Goal: Task Accomplishment & Management: Use online tool/utility

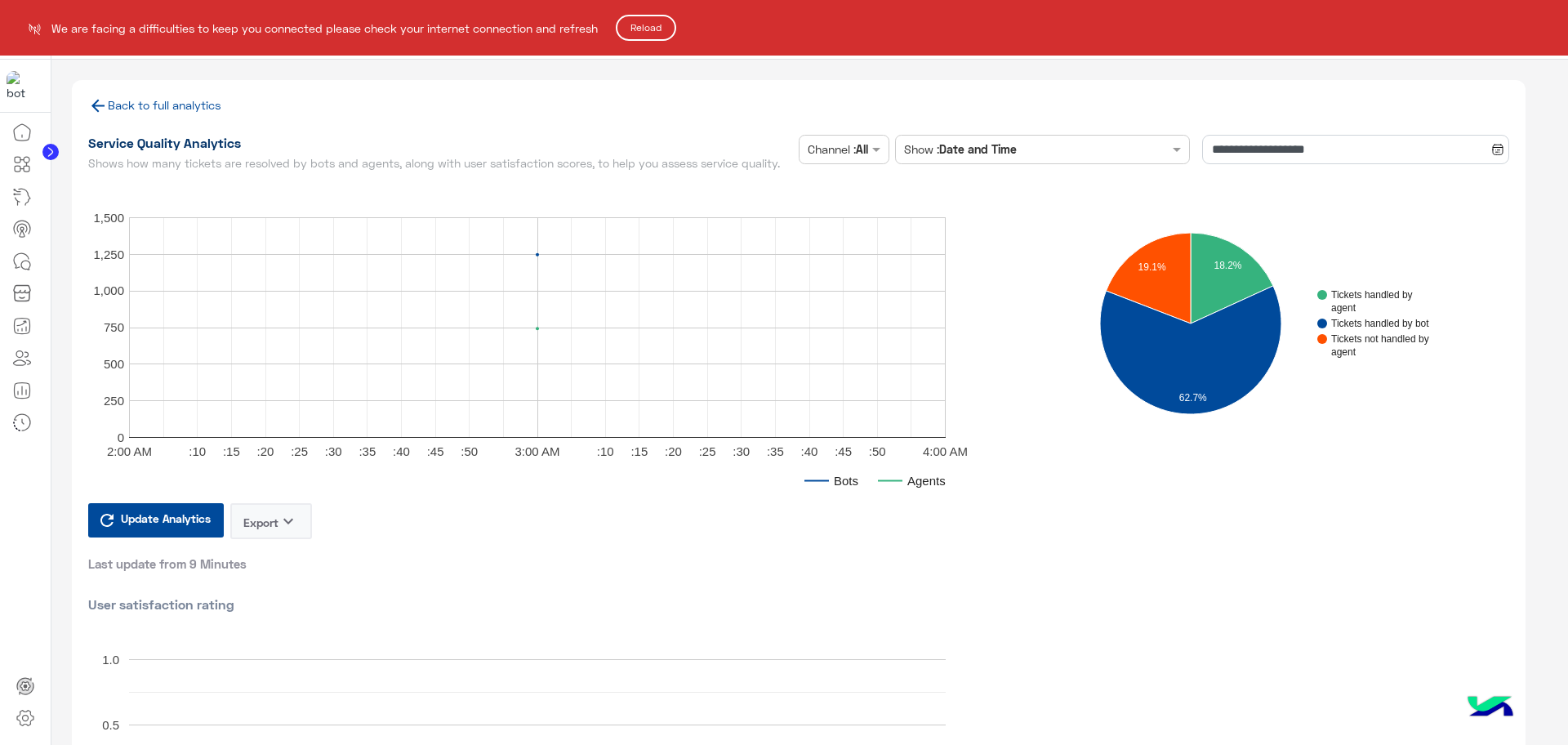
click at [660, 23] on button "Reload" at bounding box center [646, 28] width 61 height 26
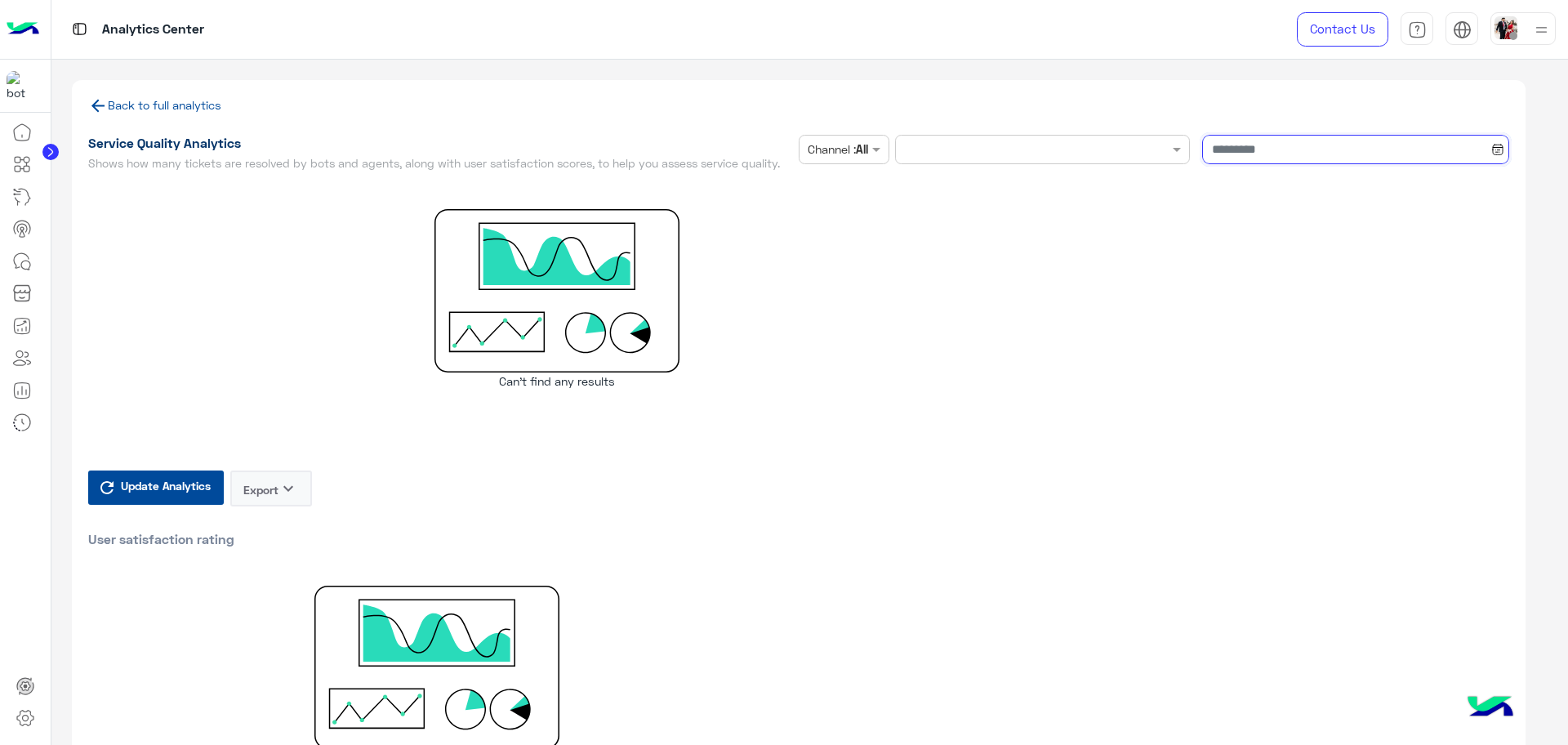
click at [1297, 151] on input at bounding box center [1355, 150] width 307 height 29
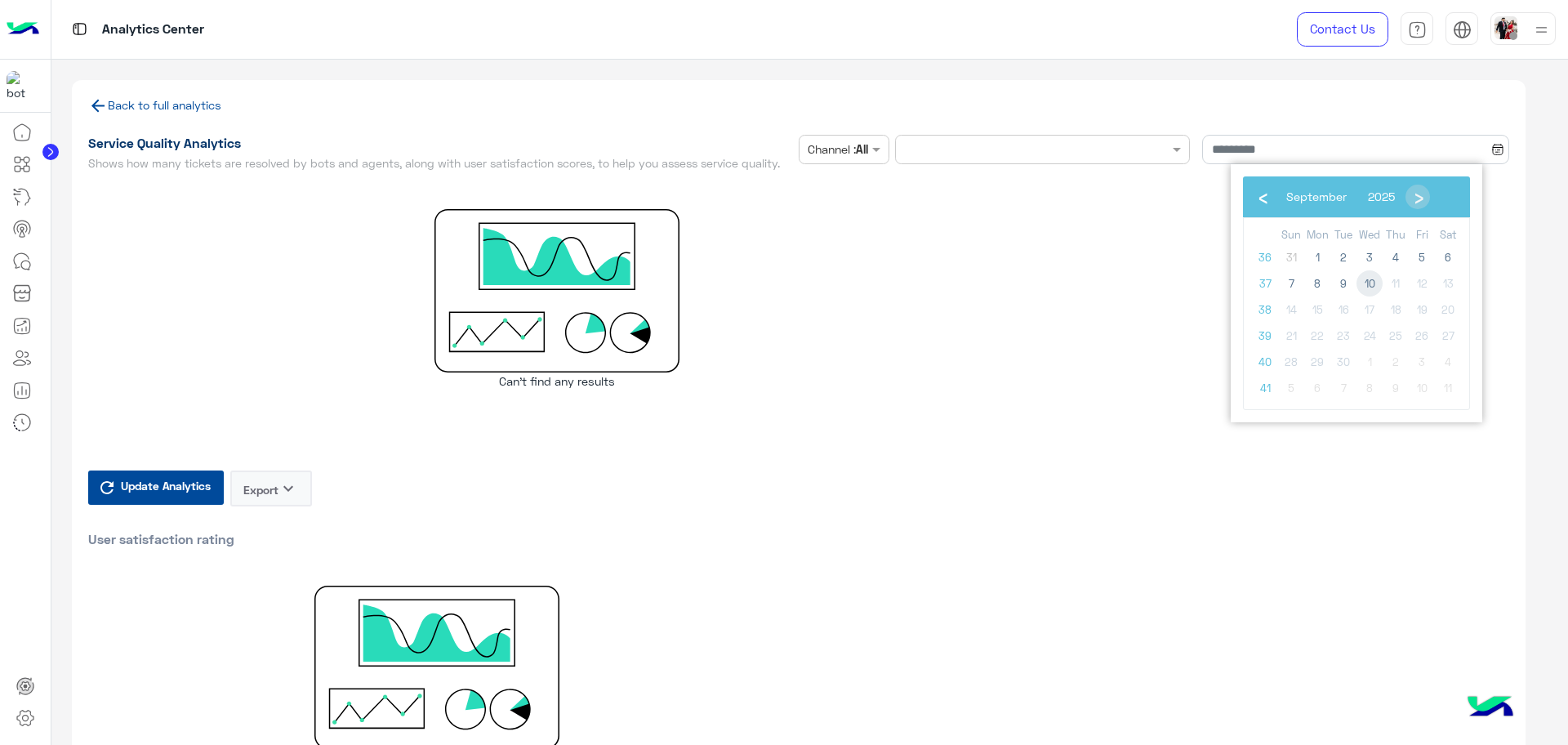
click at [1367, 284] on span "10" at bounding box center [1369, 283] width 26 height 26
click at [1374, 289] on span "10" at bounding box center [1369, 283] width 26 height 26
type input "**********"
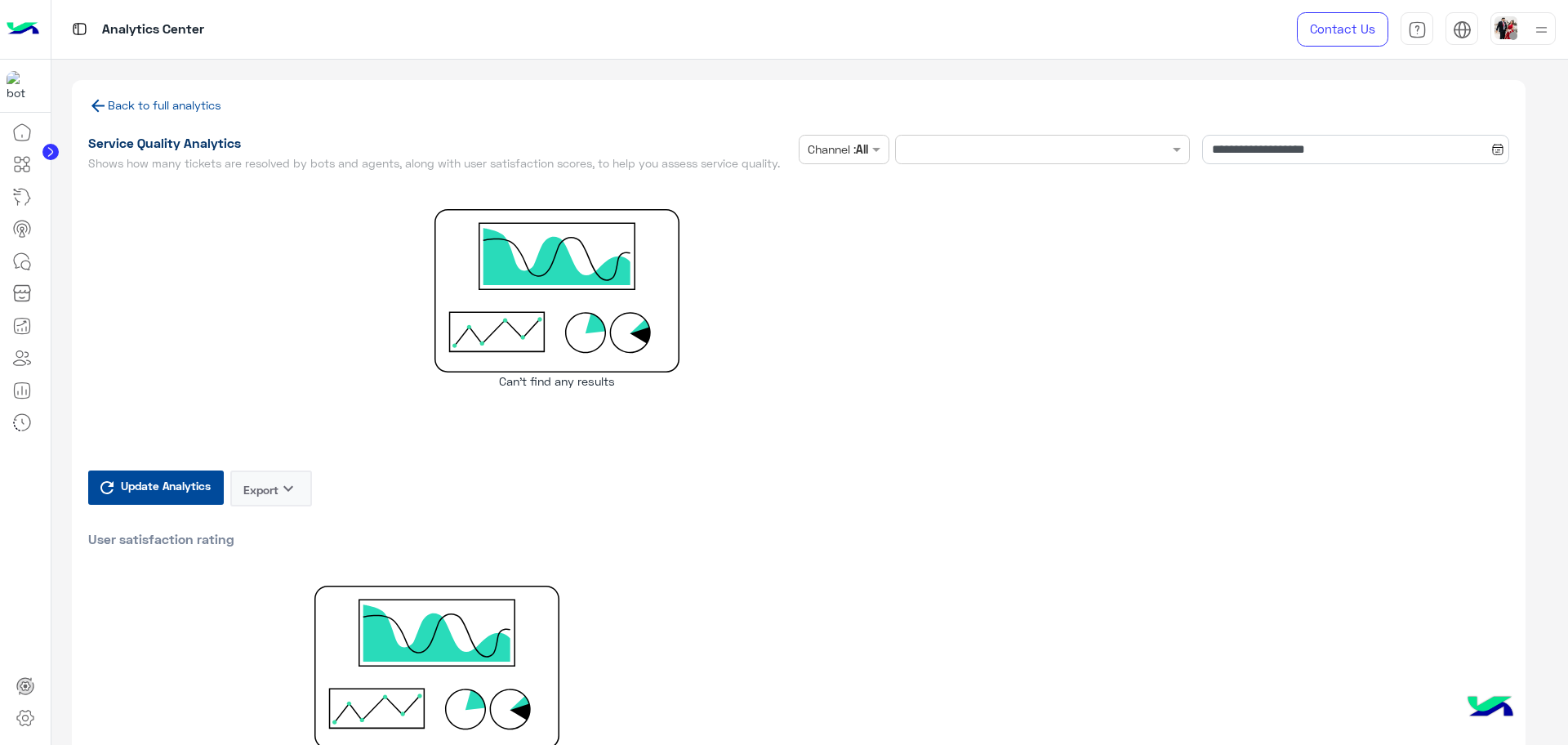
click at [1123, 153] on input "text" at bounding box center [1025, 150] width 220 height 17
drag, startPoint x: 828, startPoint y: 254, endPoint x: 834, endPoint y: 154, distance: 100.2
click at [828, 254] on div at bounding box center [558, 291] width 939 height 164
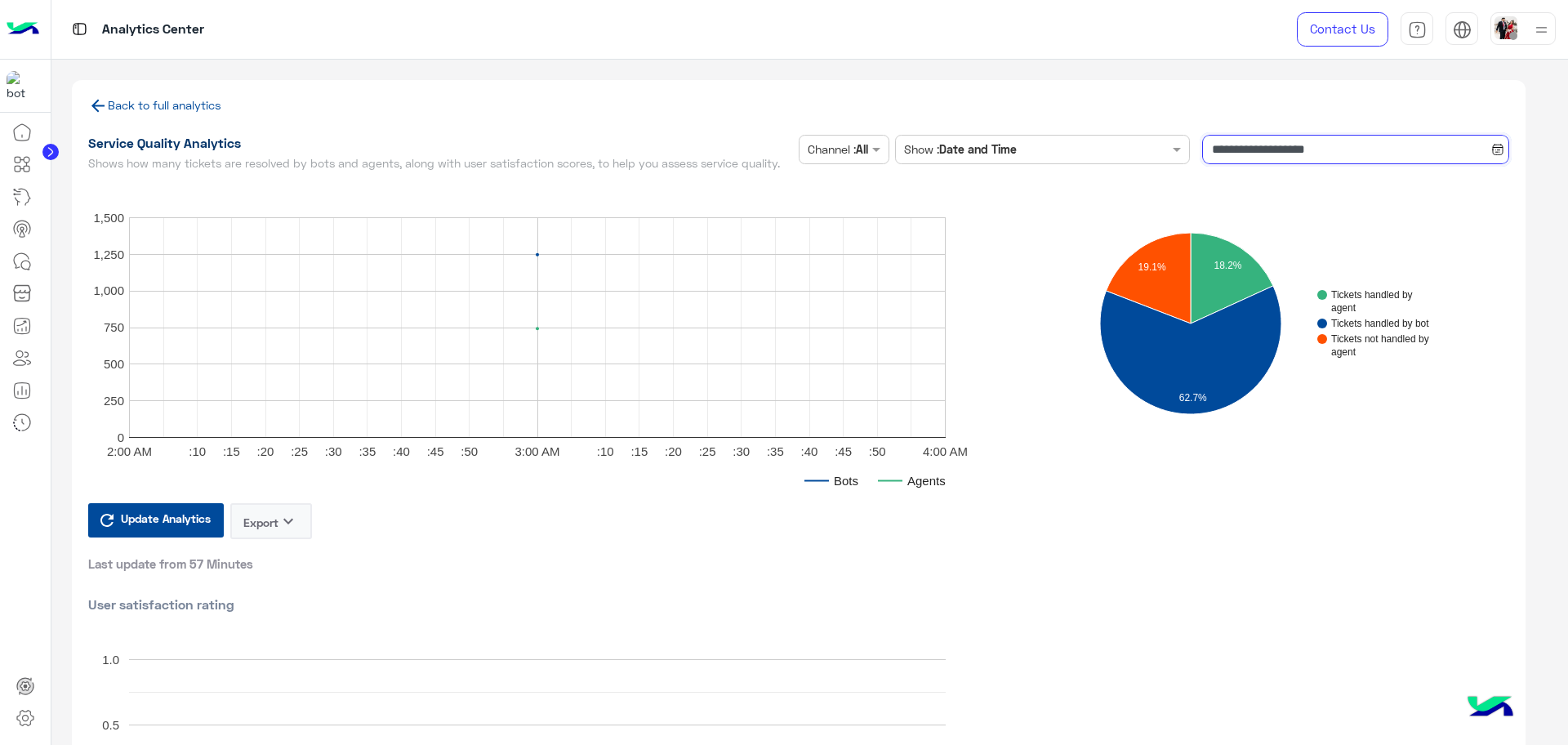
click at [1378, 136] on input "**********" at bounding box center [1355, 150] width 307 height 29
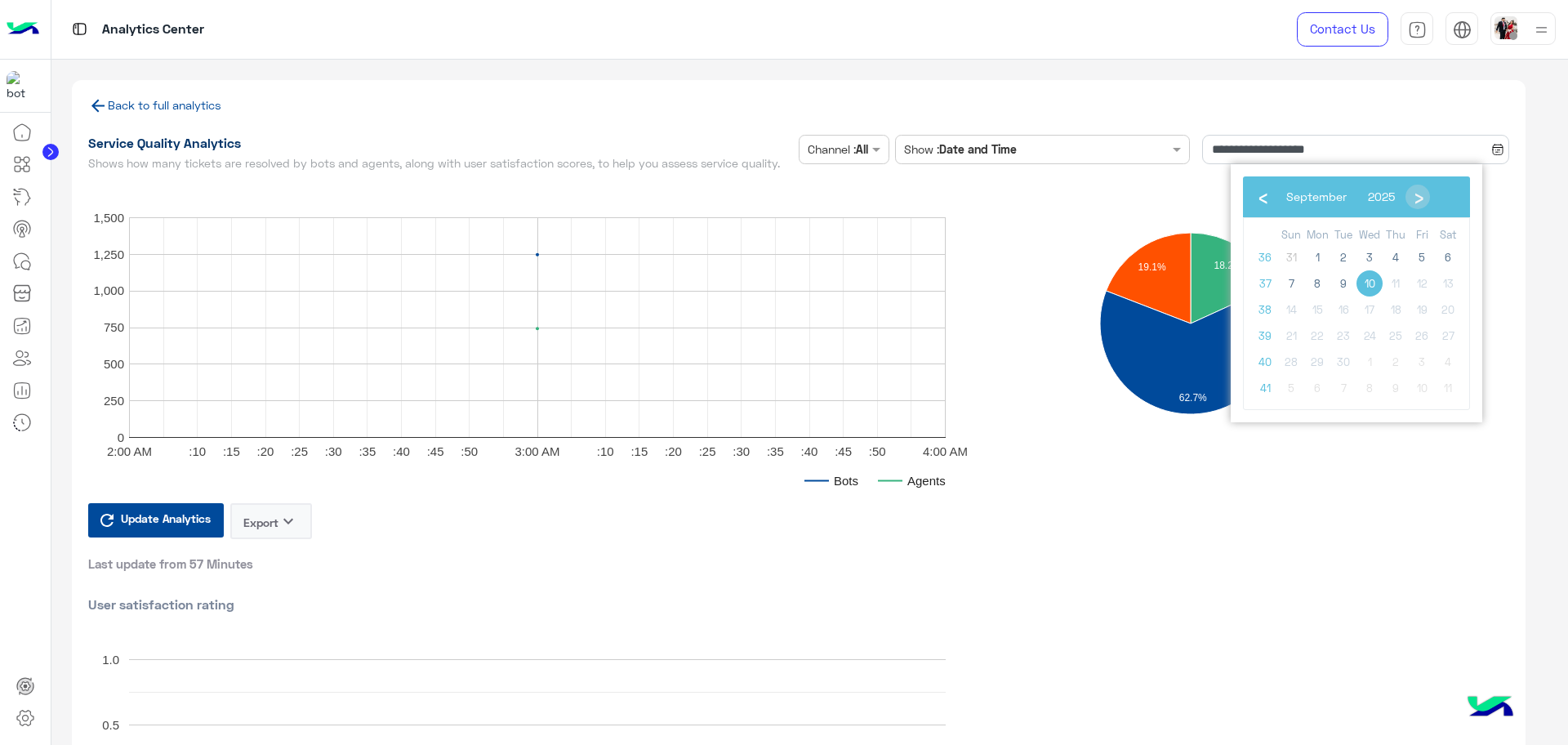
click at [1371, 286] on span "10" at bounding box center [1369, 283] width 26 height 26
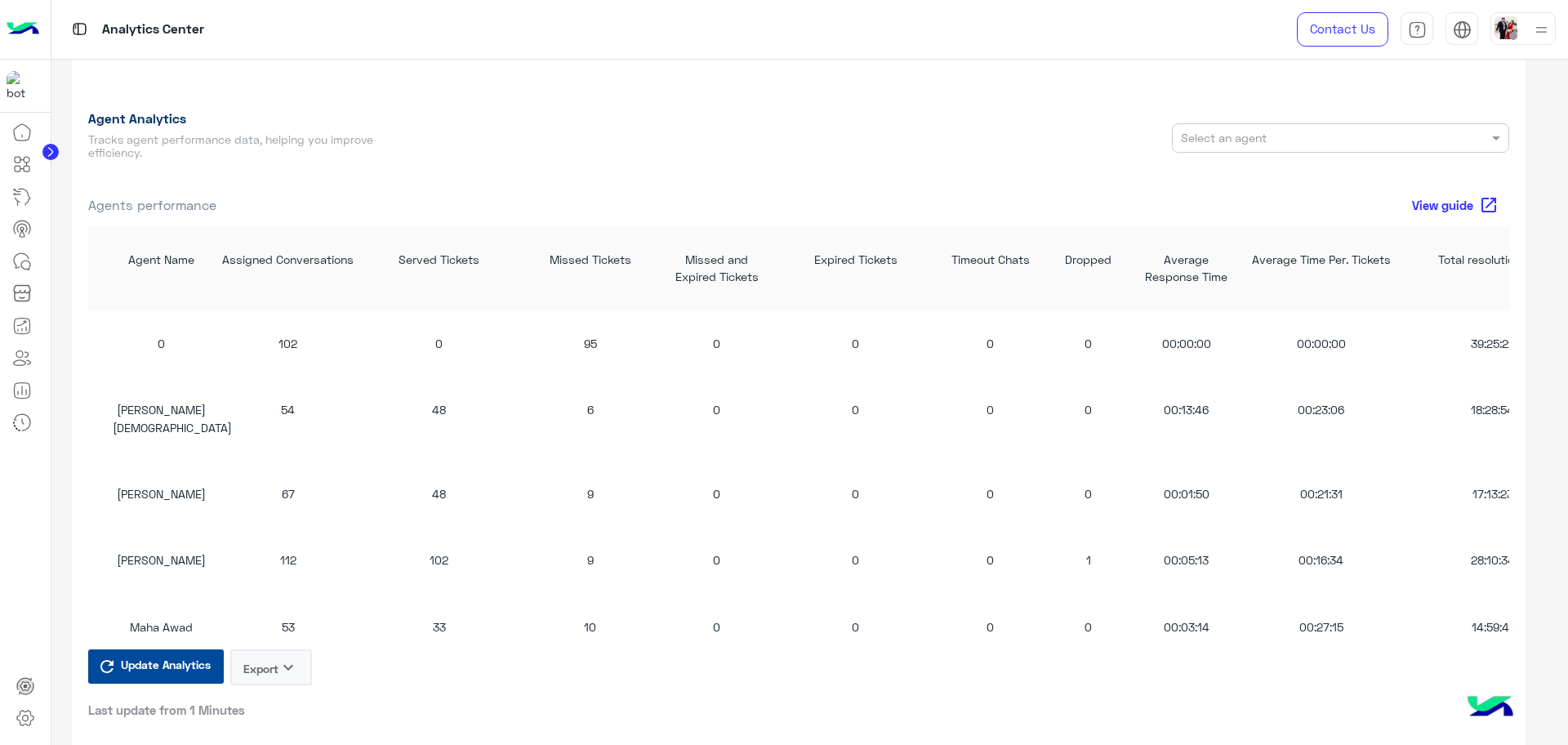
scroll to position [1735, 0]
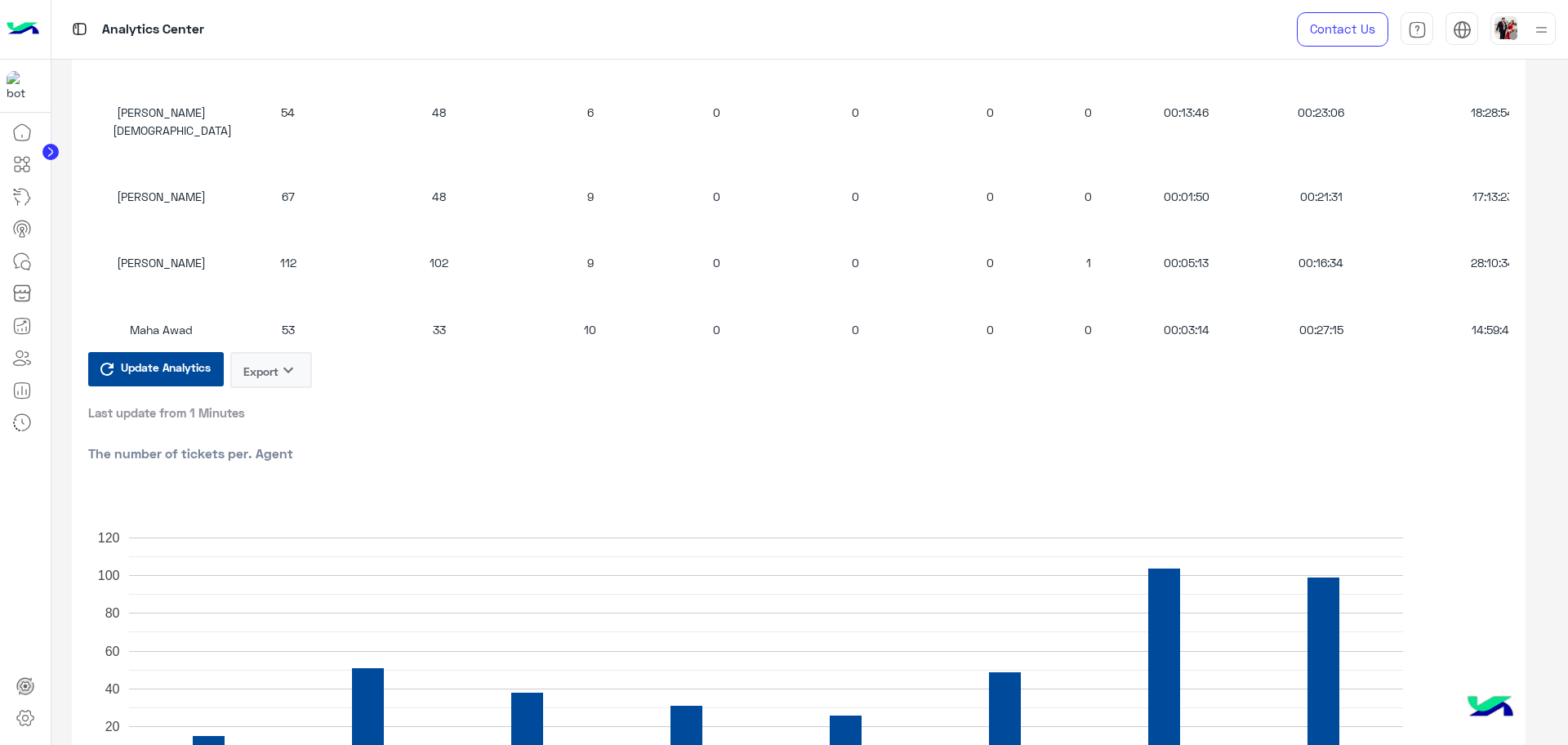
click at [284, 375] on icon "keyboard_arrow_down" at bounding box center [288, 369] width 19 height 19
click at [305, 418] on button "CSV" at bounding box center [272, 416] width 82 height 30
click at [25, 427] on icon at bounding box center [21, 422] width 19 height 19
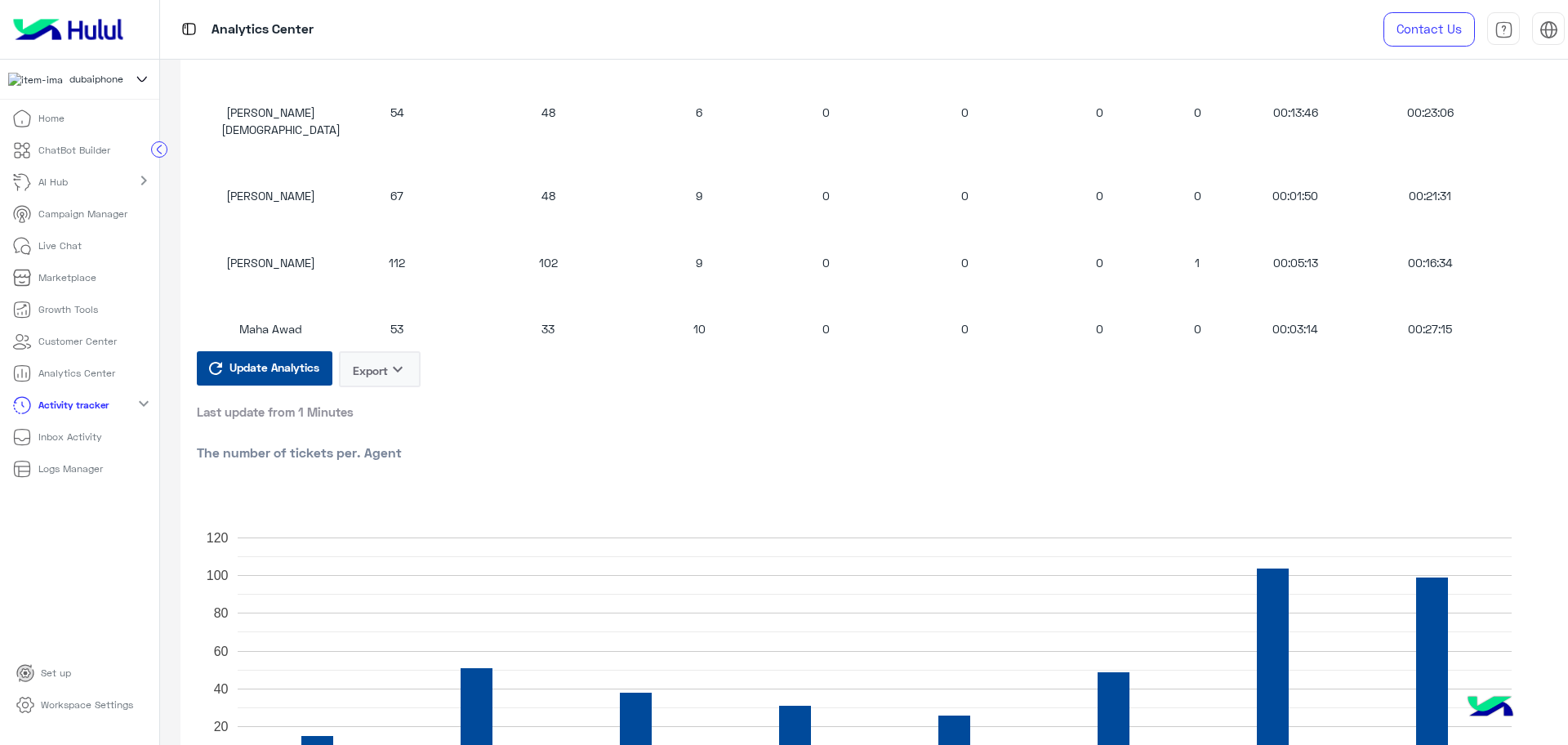
click at [86, 476] on p "Logs Manager" at bounding box center [71, 468] width 64 height 15
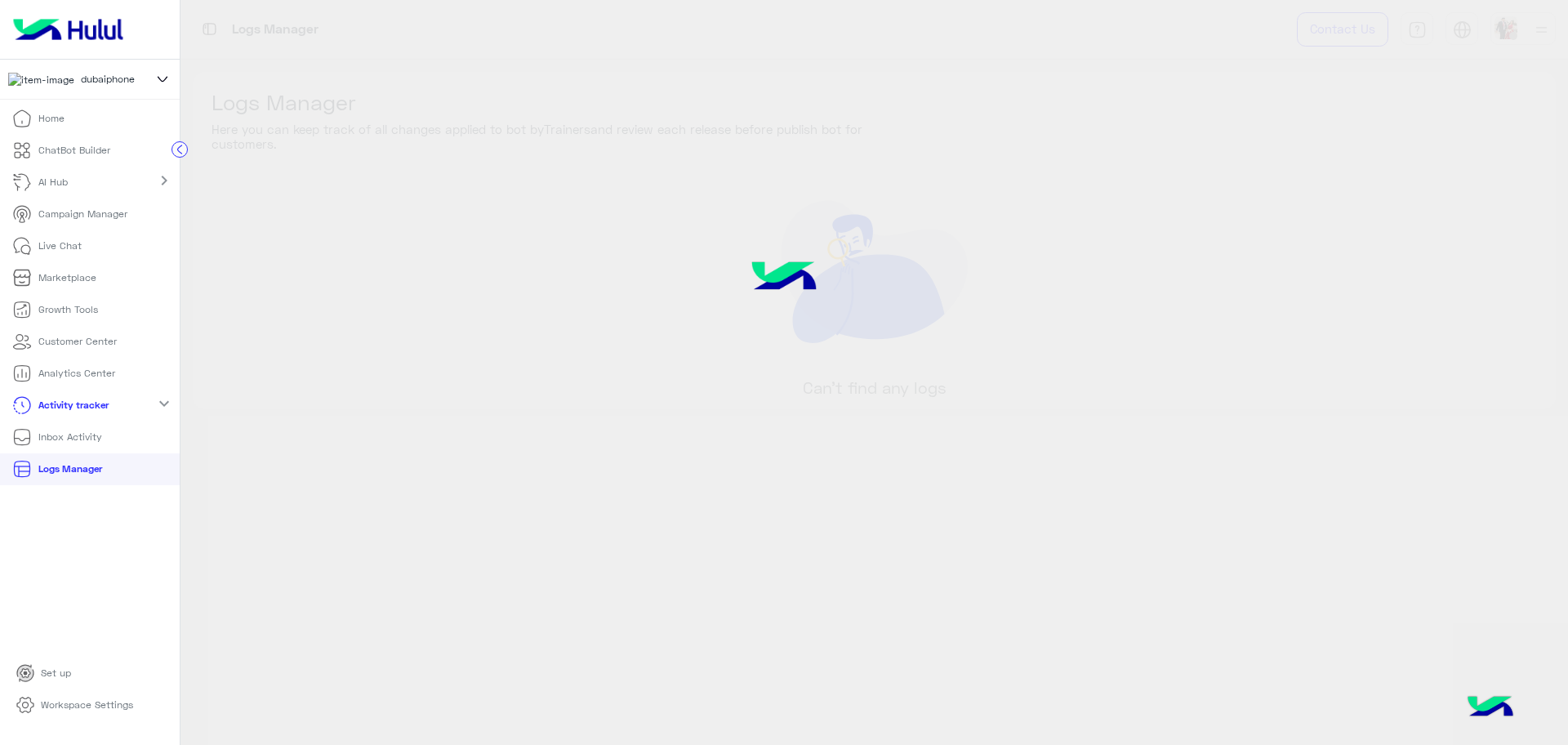
click at [103, 496] on ul "Home ChatBot Builder AI Hub chevron_right Campaign Manager Live Chat Marketplac…" at bounding box center [90, 380] width 180 height 555
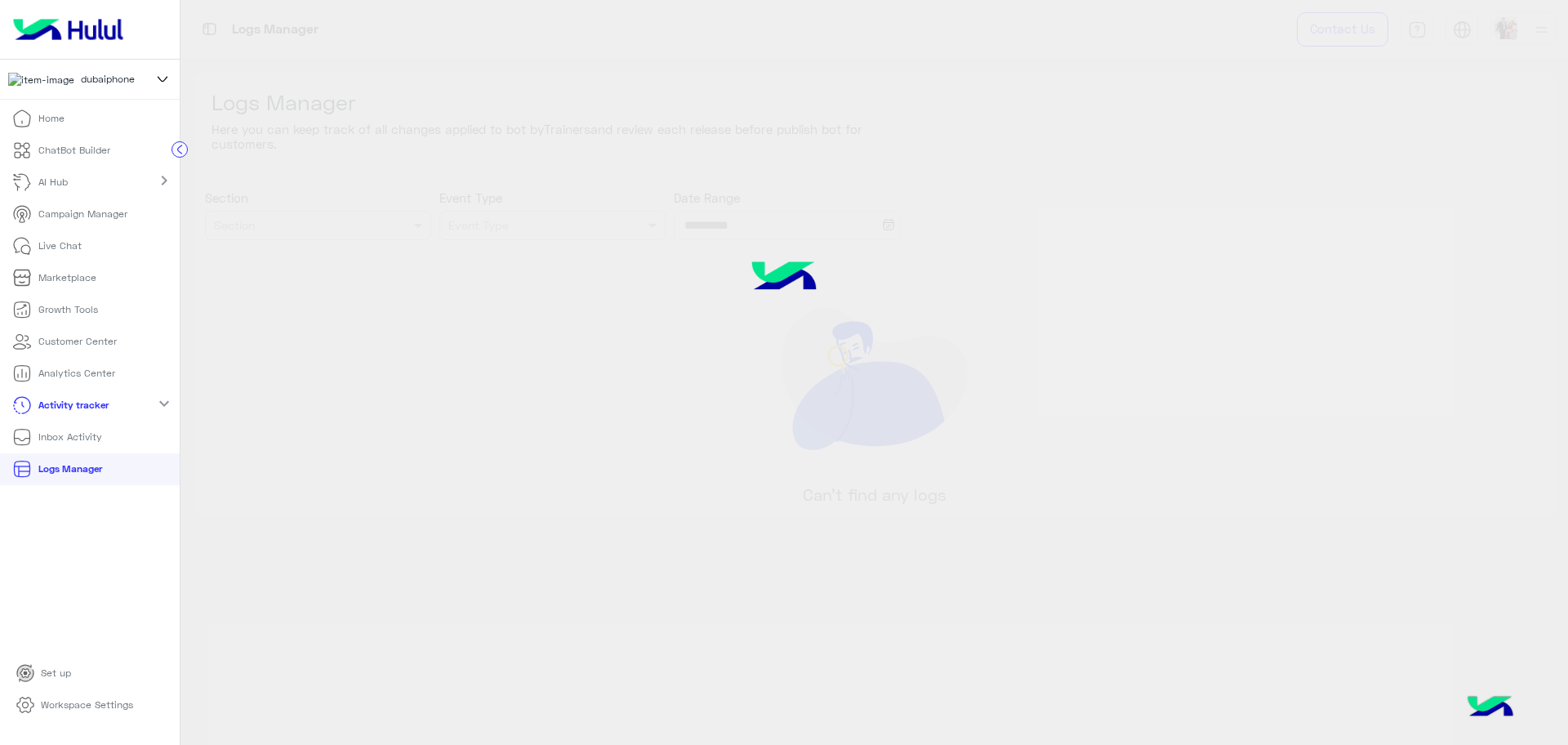
type input "**********"
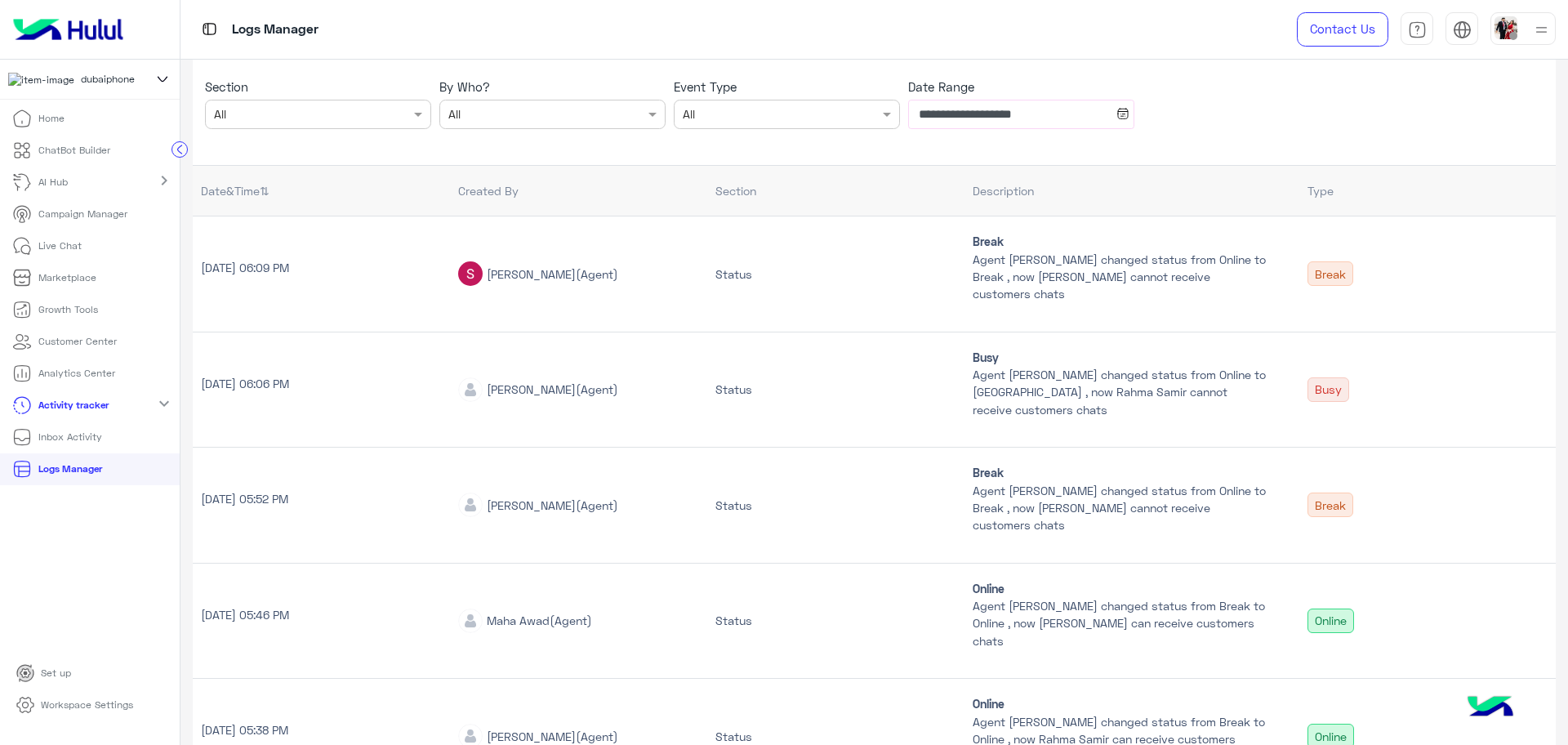
scroll to position [102, 0]
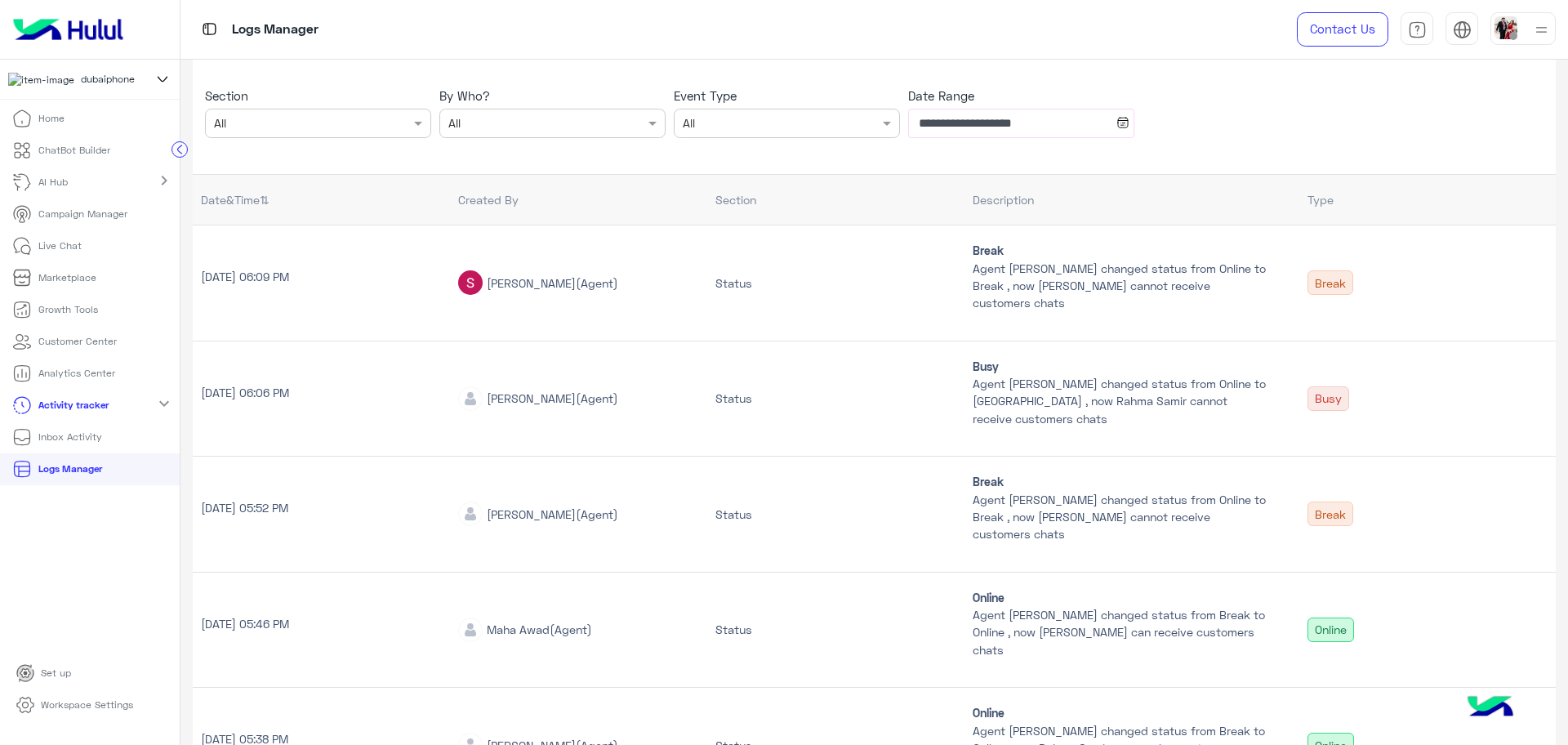
click at [288, 510] on p "Sep 10 2025 05:52 PM" at bounding box center [321, 507] width 241 height 17
click at [278, 514] on p "Sep 10 2025 05:52 PM" at bounding box center [321, 507] width 241 height 17
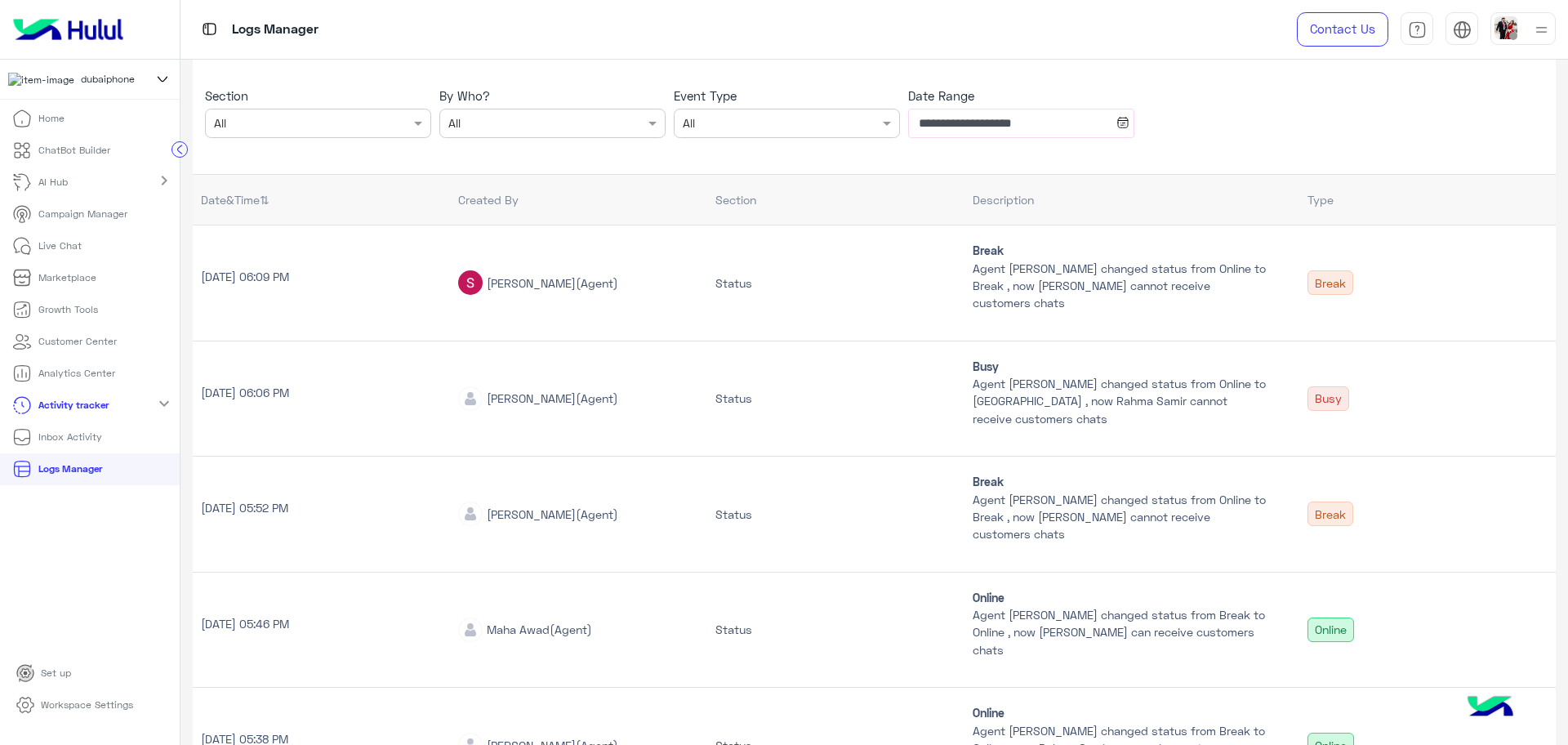
click at [817, 579] on td "Status" at bounding box center [835, 629] width 256 height 116
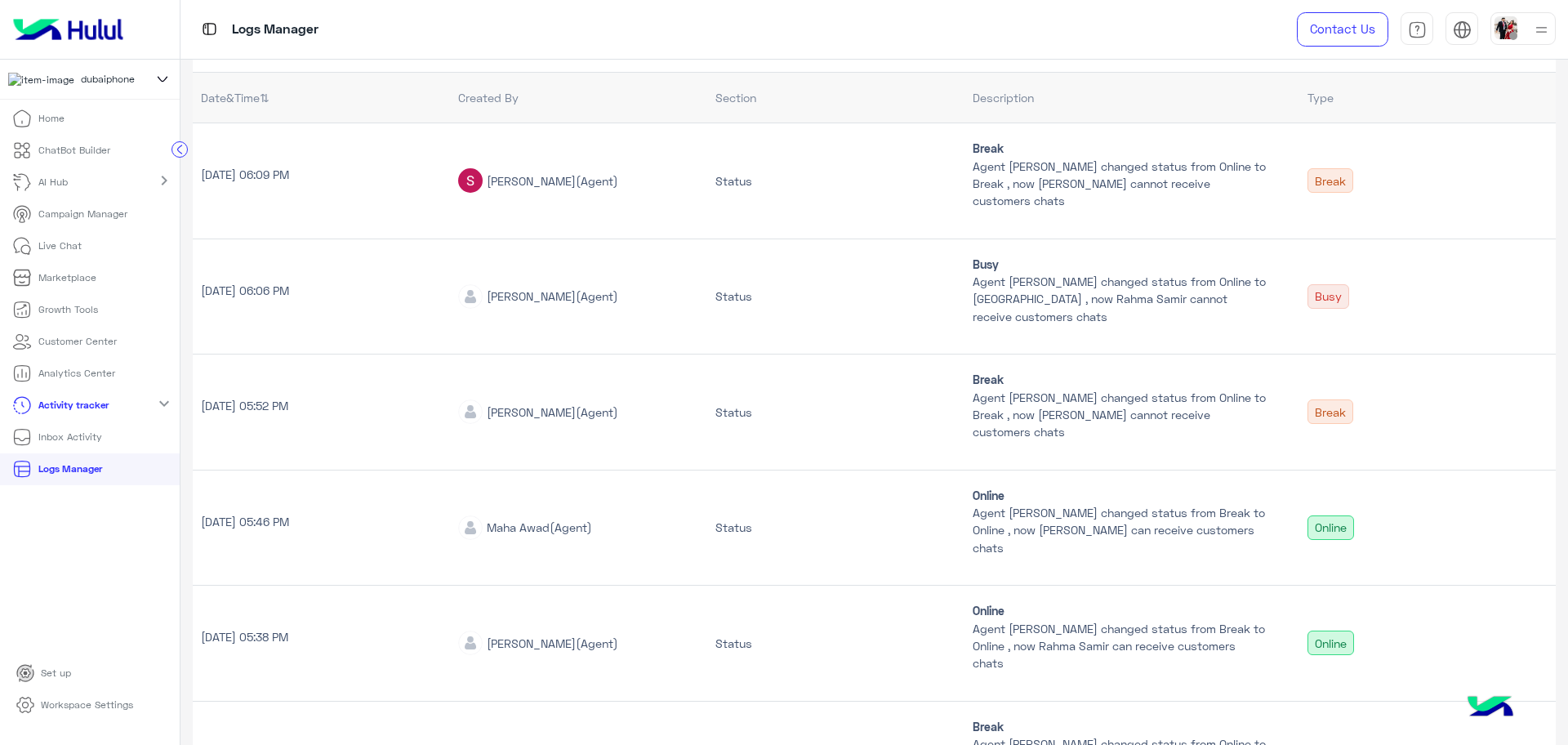
click at [780, 181] on div "Status" at bounding box center [835, 181] width 240 height 17
click at [1228, 196] on p "Agent Salma Sharaf changed status from Online to Break , now Salma Sharaf canno…" at bounding box center [1120, 184] width 294 height 52
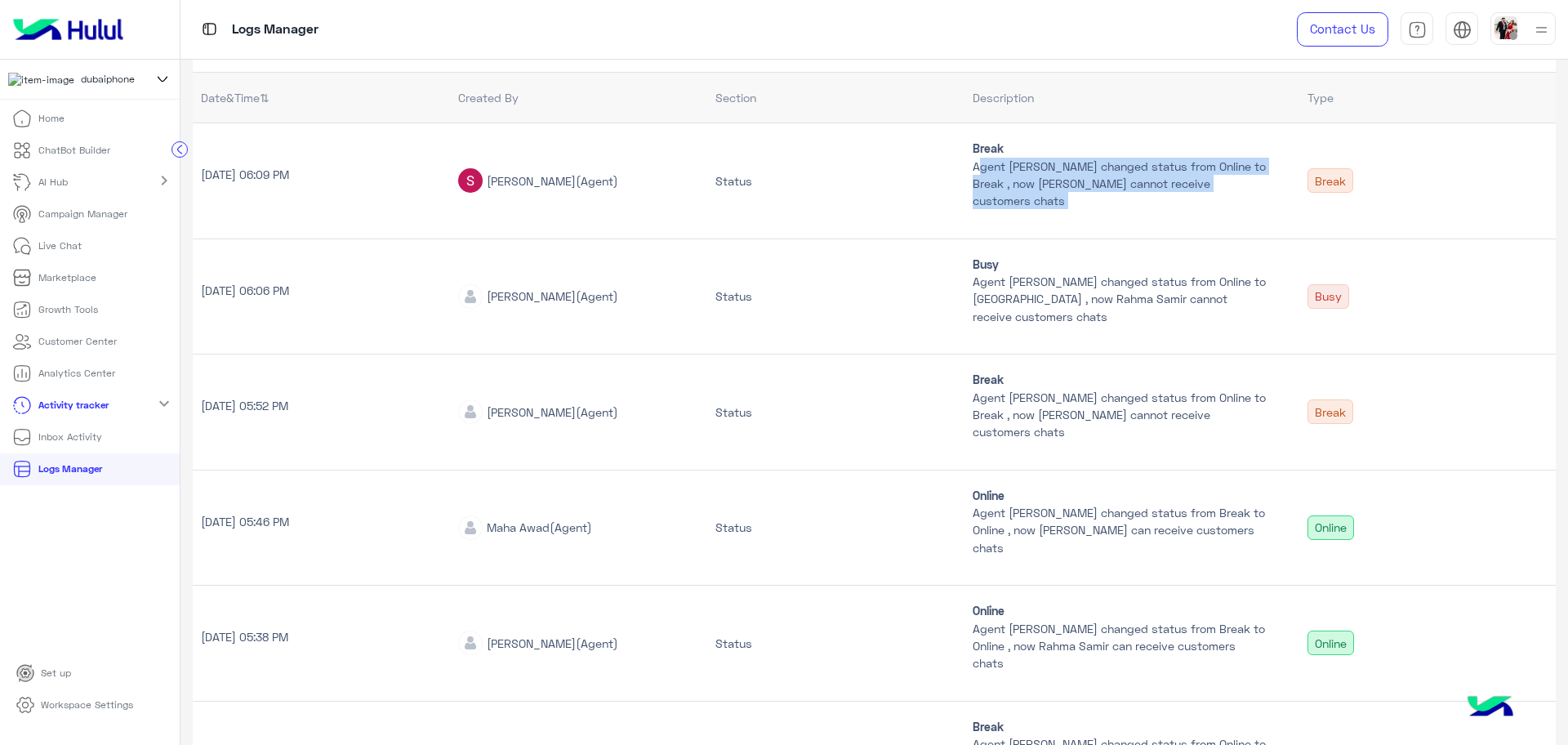
click at [1228, 196] on p "Agent Salma Sharaf changed status from Online to Break , now Salma Sharaf canno…" at bounding box center [1120, 184] width 294 height 52
click at [1055, 171] on p "Agent Salma Sharaf changed status from Online to Break , now Salma Sharaf canno…" at bounding box center [1120, 184] width 294 height 52
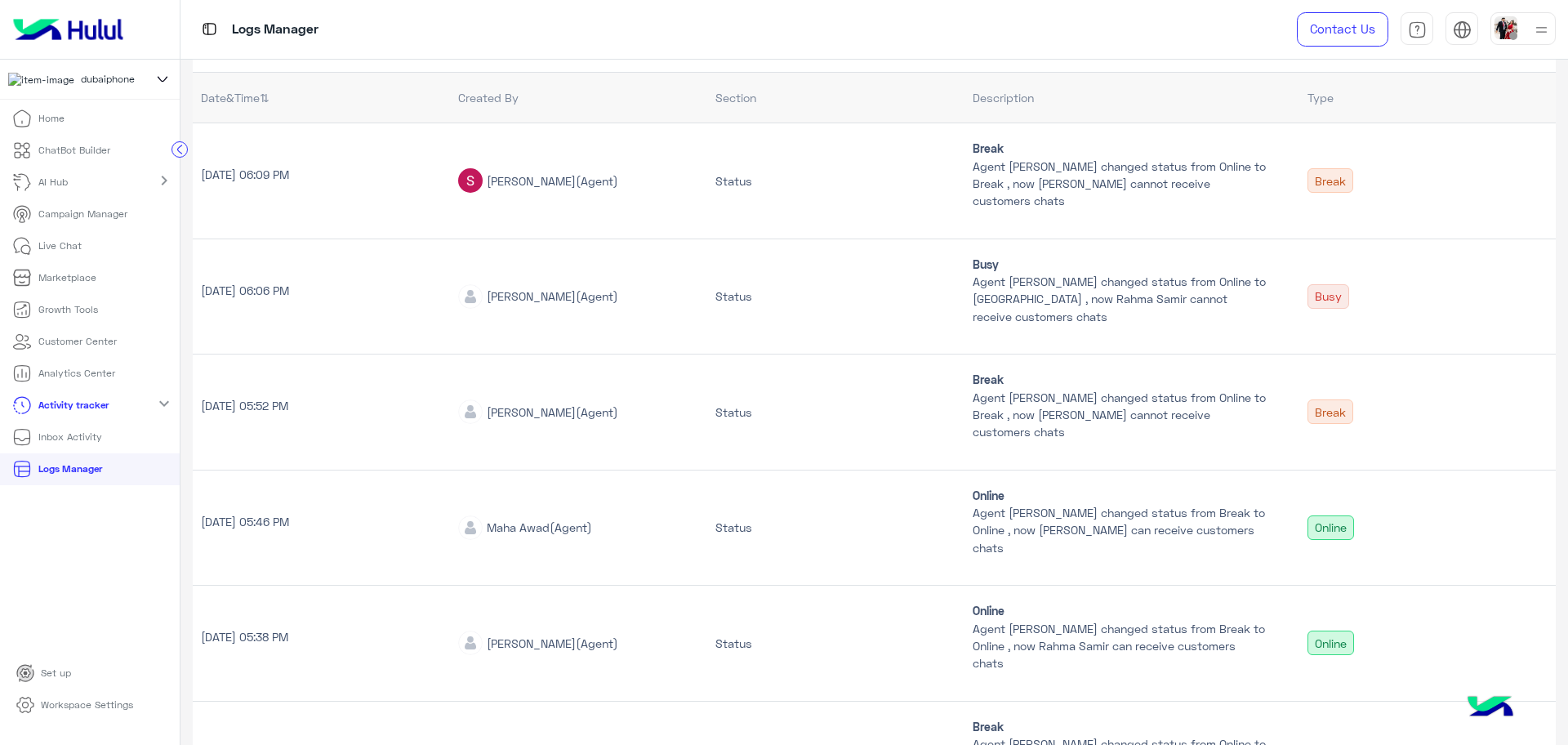
click at [626, 151] on td "Salma Sharaf (Agent)" at bounding box center [579, 180] width 257 height 116
click at [553, 173] on div "Salma Sharaf (Agent)" at bounding box center [552, 181] width 131 height 17
click at [788, 562] on td "Status" at bounding box center [835, 527] width 256 height 116
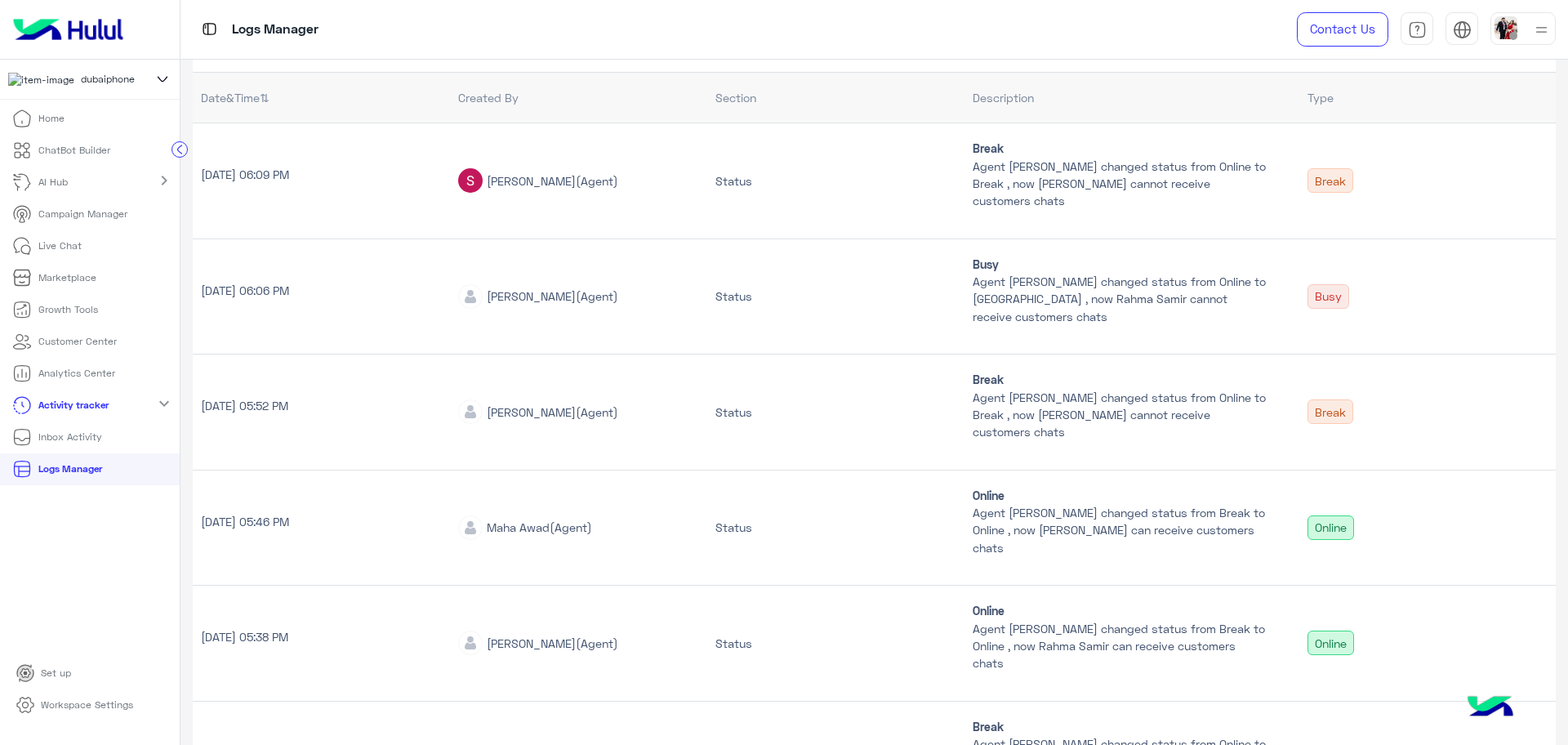
drag, startPoint x: 570, startPoint y: 648, endPoint x: 483, endPoint y: 371, distance: 290.3
click at [570, 648] on div "Rahma Samir (Agent)" at bounding box center [552, 643] width 131 height 17
click at [92, 27] on img at bounding box center [68, 28] width 123 height 34
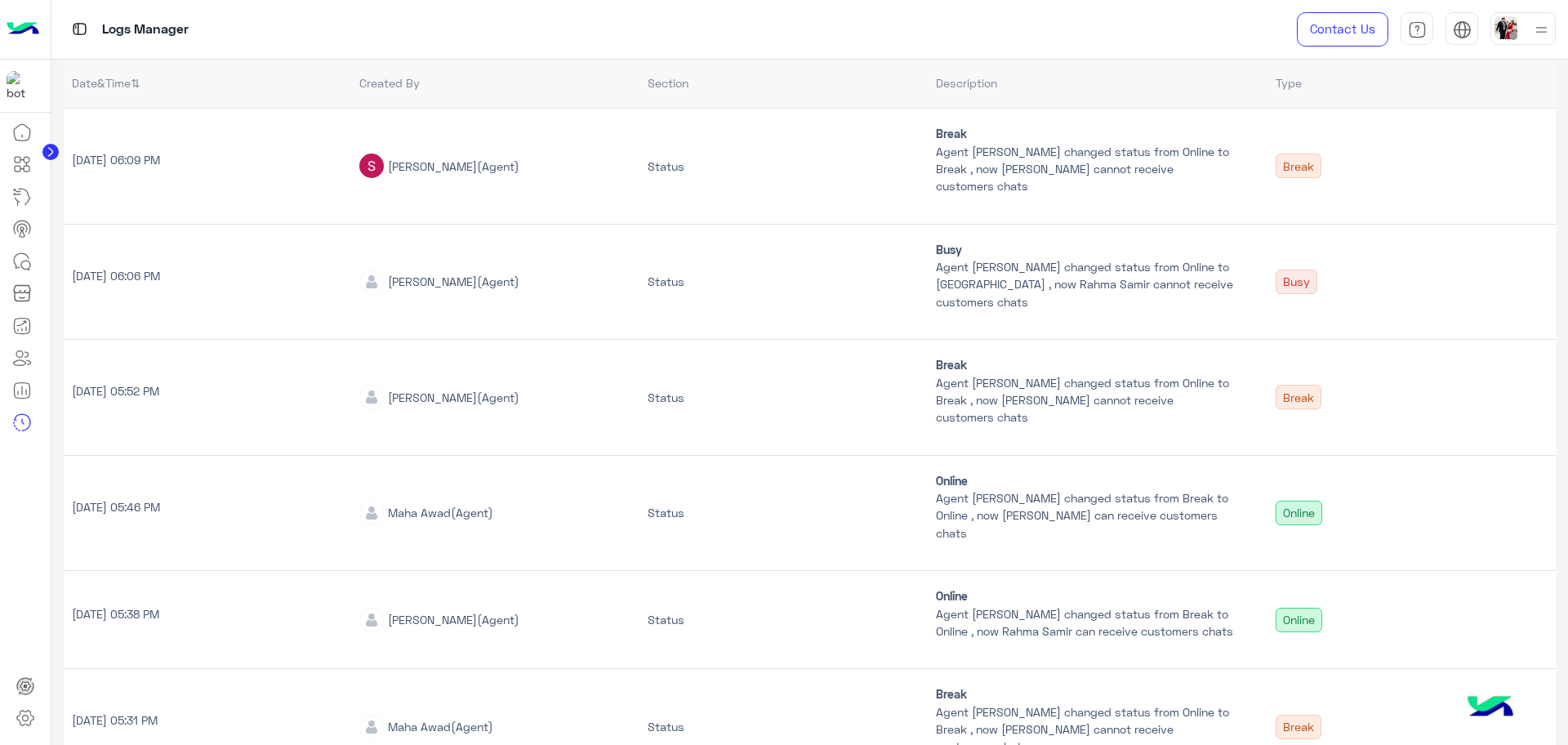
scroll to position [189, 0]
